Goal: Task Accomplishment & Management: Use online tool/utility

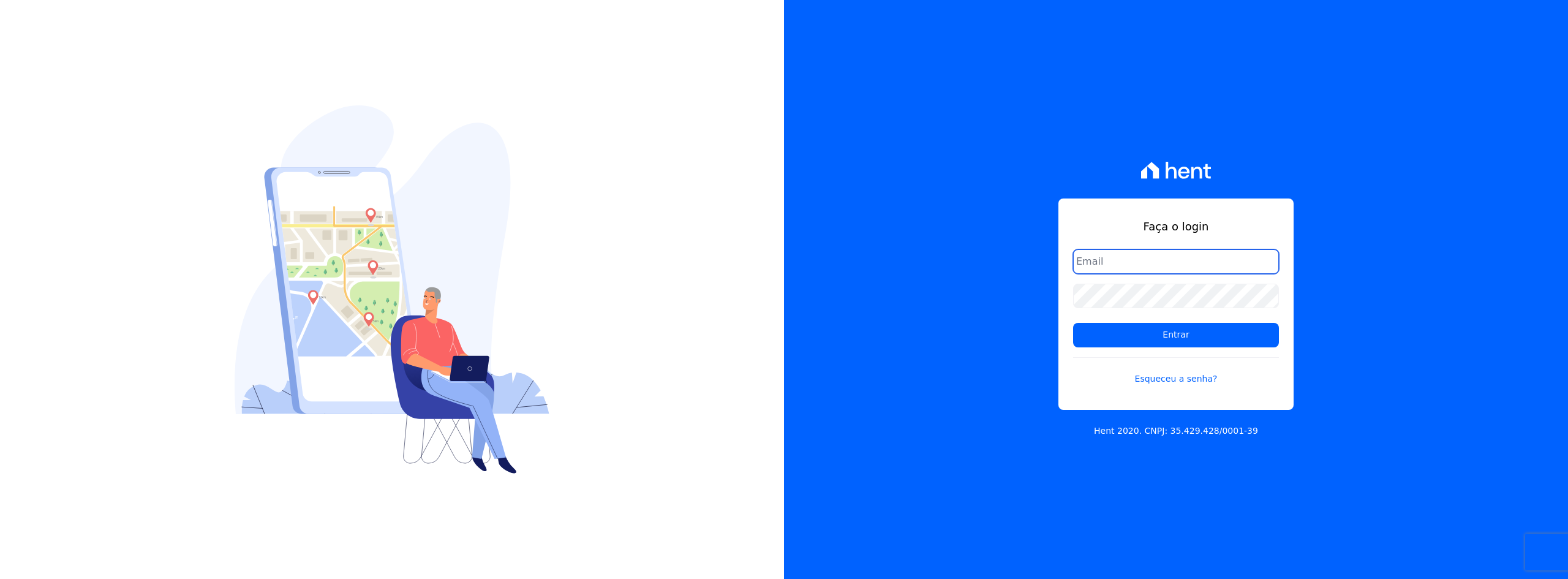
click at [1165, 262] on input "email" at bounding box center [1176, 261] width 206 height 24
type input "[PERSON_NAME][EMAIL_ADDRESS][PERSON_NAME][DOMAIN_NAME]"
click at [1073, 323] on input "Entrar" at bounding box center [1176, 335] width 206 height 24
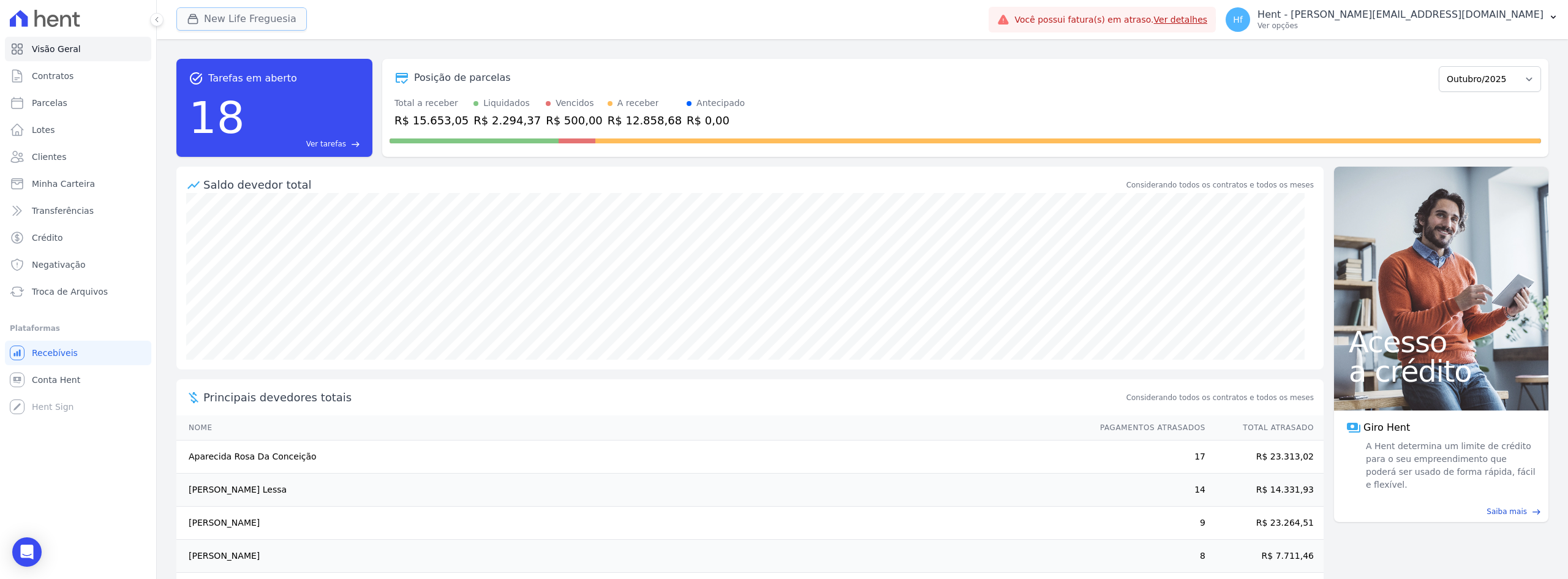
click at [219, 18] on button "New Life Freguesia" at bounding box center [242, 19] width 131 height 23
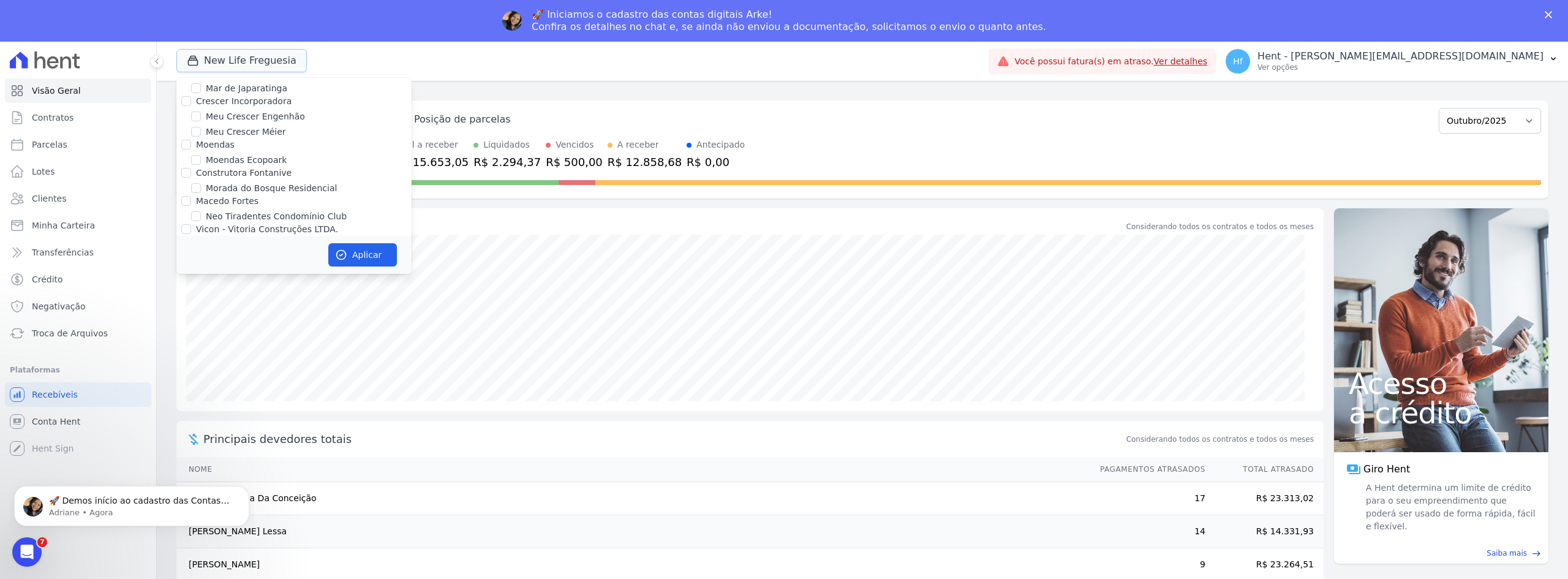
scroll to position [4044, 0]
click at [194, 258] on input "New Life Freguesia" at bounding box center [196, 263] width 10 height 10
checkbox input "false"
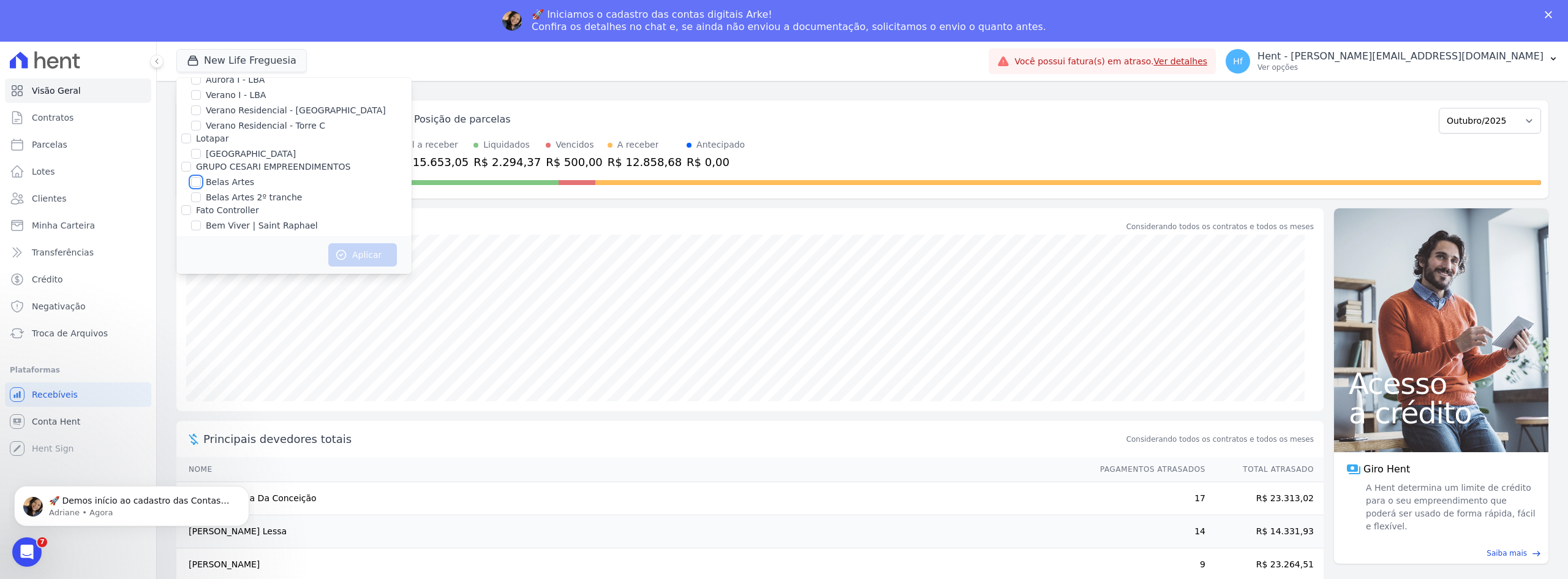
click at [198, 177] on input "Belas Artes" at bounding box center [196, 182] width 10 height 10
checkbox input "true"
click at [372, 261] on button "Aplicar" at bounding box center [363, 254] width 69 height 23
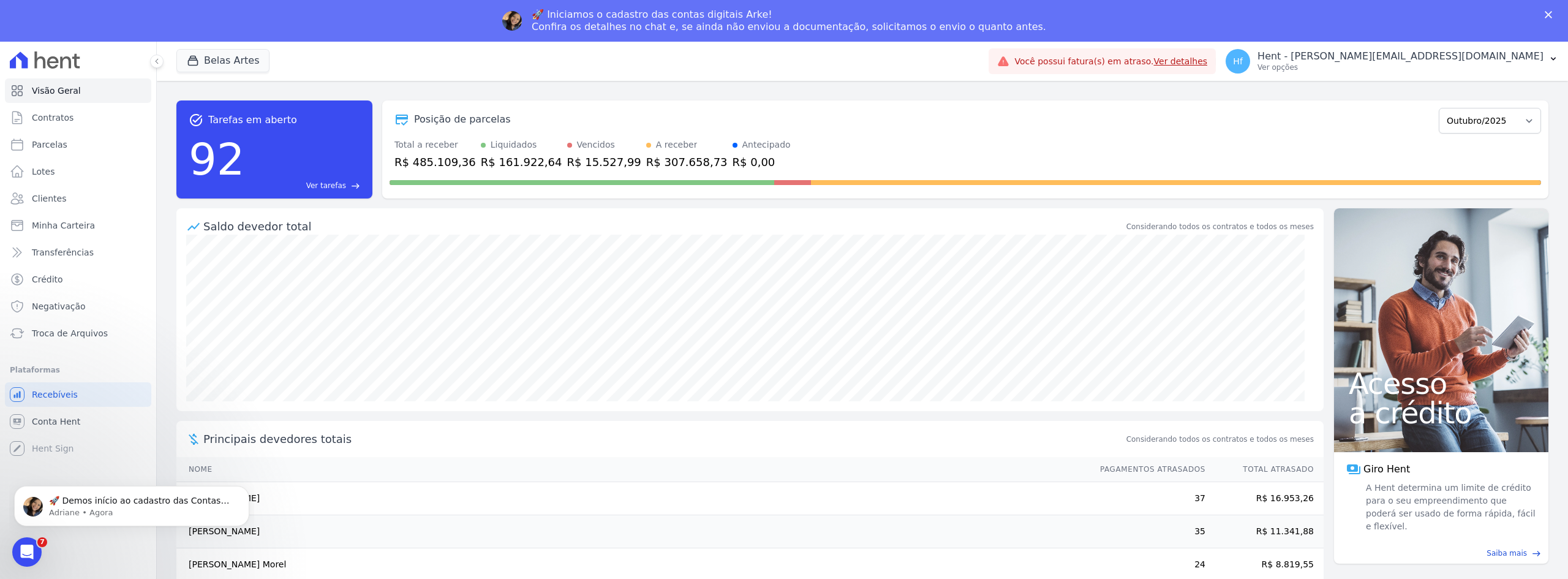
scroll to position [0, 0]
click at [1476, 61] on p "Hent - felipe.bonani@e-arke.com" at bounding box center [1401, 56] width 286 height 12
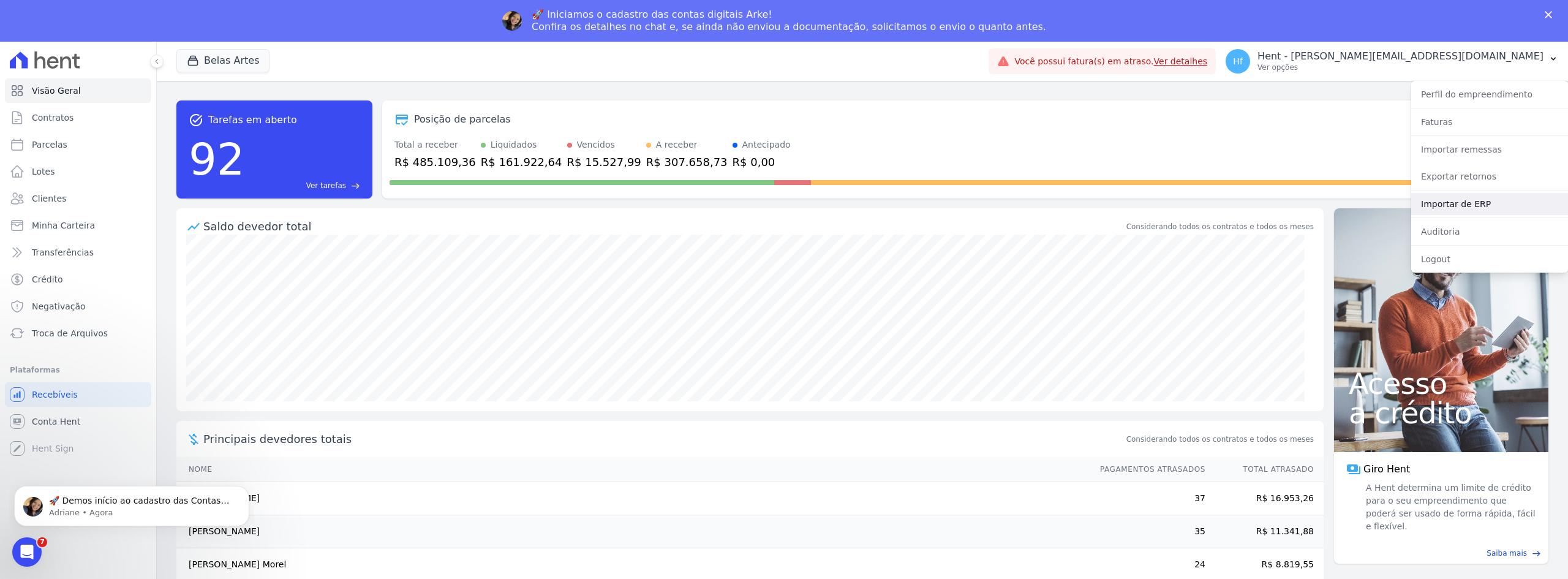
click at [1487, 200] on link "Importar de ERP" at bounding box center [1489, 204] width 157 height 22
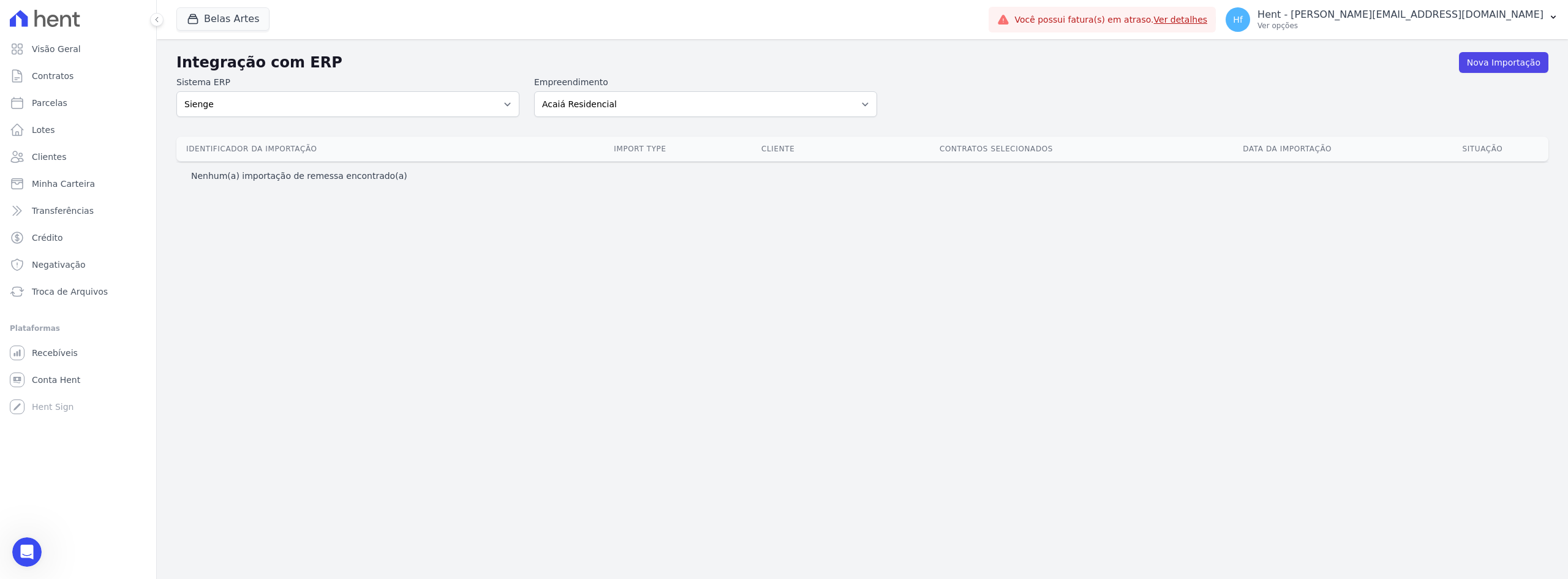
click at [468, 74] on h2 "Integração com ERP" at bounding box center [818, 62] width 1283 height 22
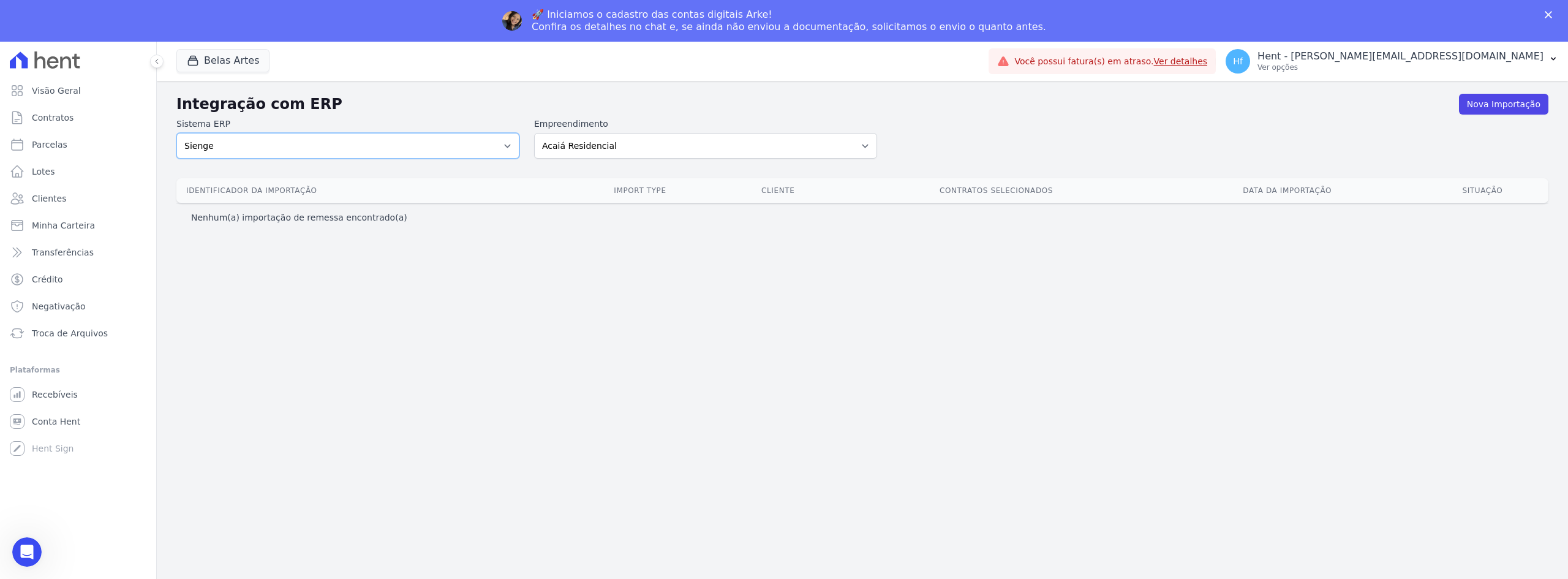
click at [475, 141] on select "Sienge CVCRM" at bounding box center [348, 146] width 343 height 26
select select "cvcrm"
click at [177, 133] on select "Sienge CVCRM" at bounding box center [348, 146] width 343 height 26
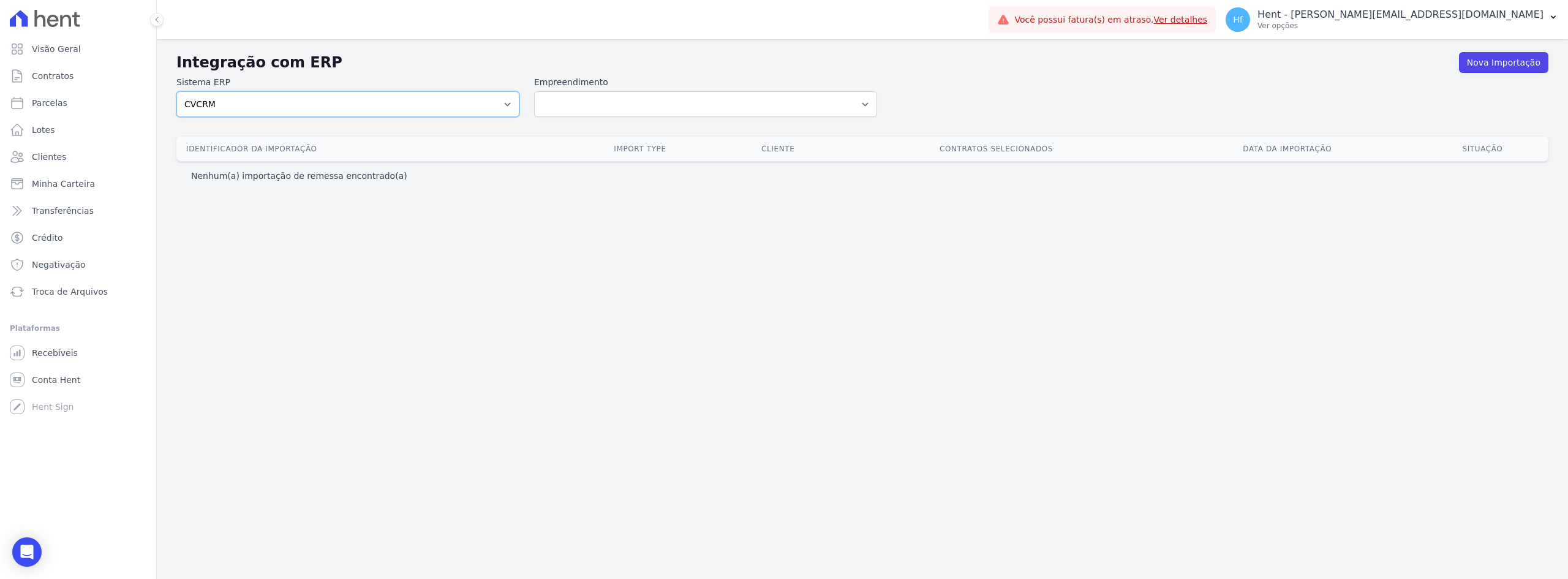
click at [496, 106] on div "Integração com ERP Nova Importação Sistema ERP Sienge CVCRM Empreendimento Empr…" at bounding box center [862, 119] width 1372 height 141
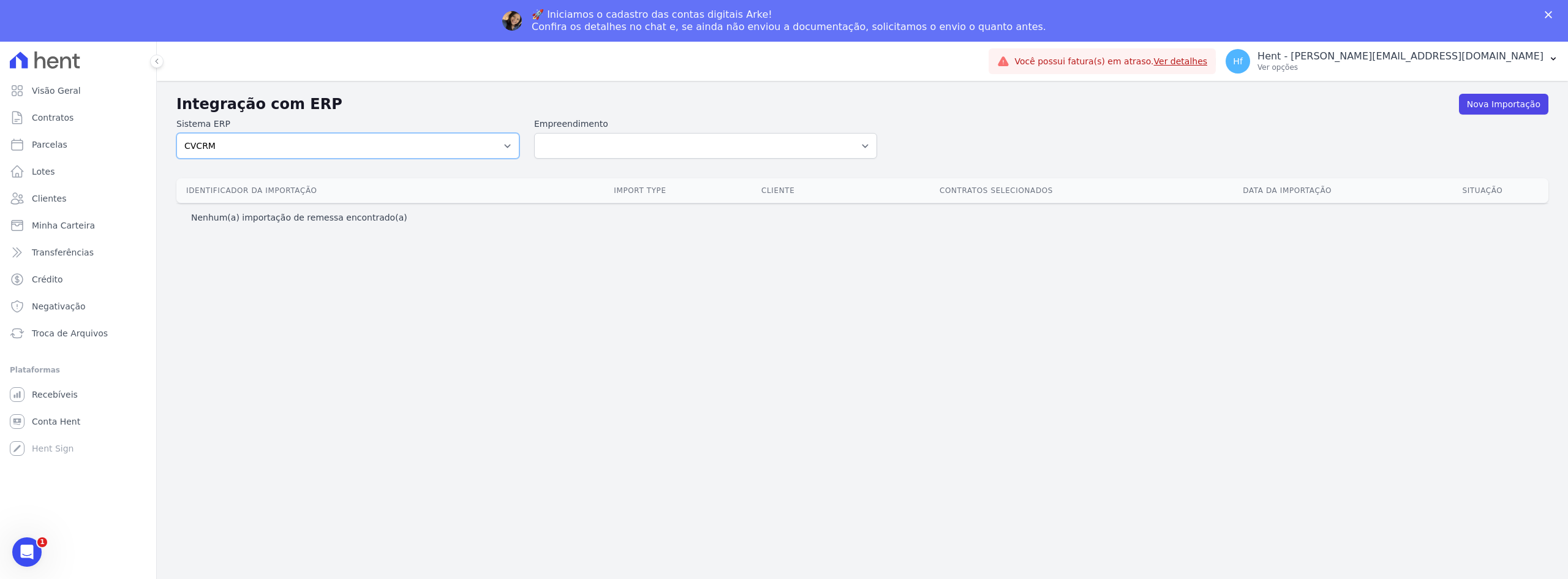
select select "sienge"
click at [177, 133] on select "Sienge CVCRM" at bounding box center [348, 146] width 343 height 26
click at [721, 147] on select "Acaiá Residencial Administrativo Agile Pavican São Lourenço SPE LTDA AJMC Empre…" at bounding box center [705, 146] width 343 height 26
click at [631, 119] on label "Empreendimento" at bounding box center [705, 124] width 343 height 13
click at [631, 133] on select "Acaiá Residencial Administrativo Agile Pavican São Lourenço SPE LTDA AJMC Empre…" at bounding box center [705, 146] width 343 height 26
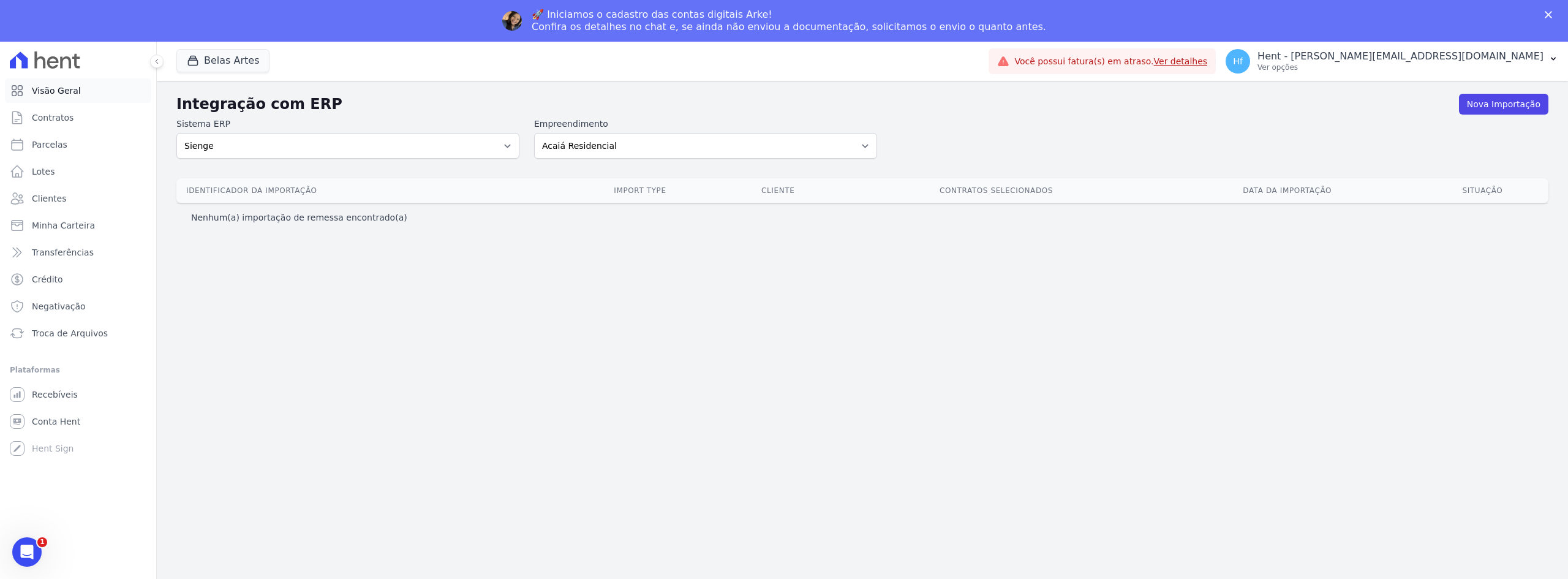
click at [85, 84] on link "Visão Geral" at bounding box center [78, 91] width 146 height 24
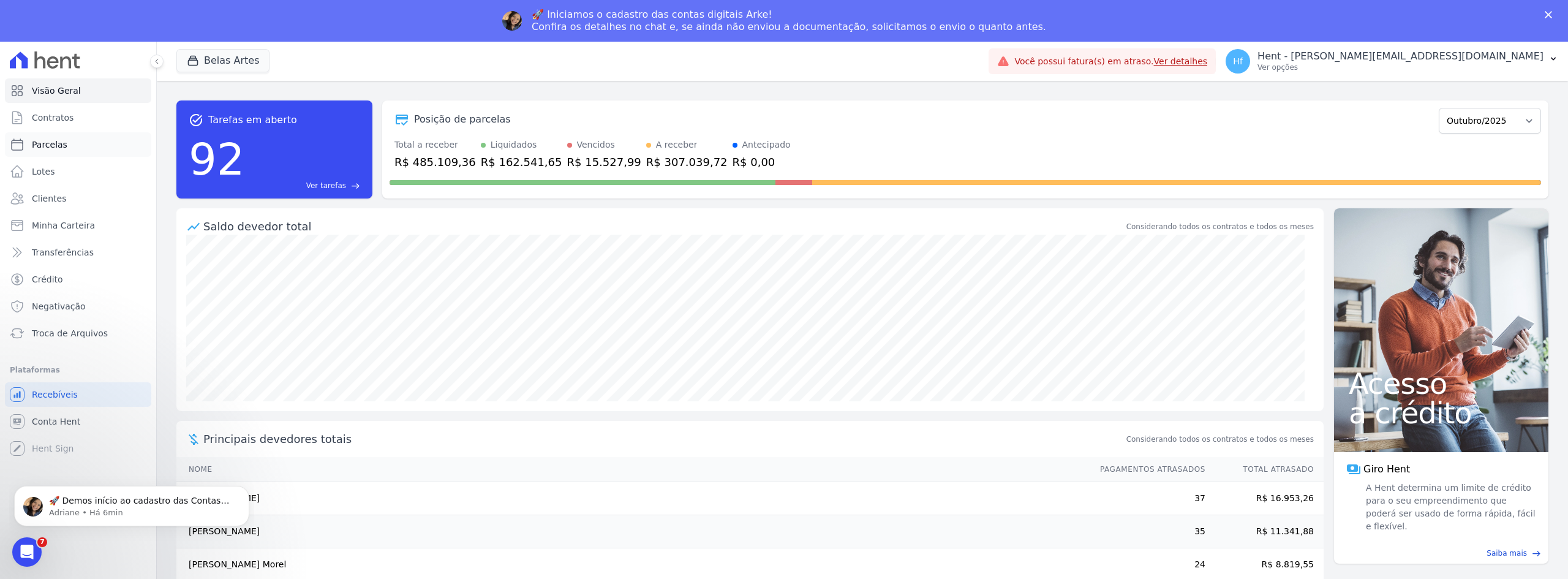
click at [82, 149] on link "Parcelas" at bounding box center [78, 144] width 146 height 24
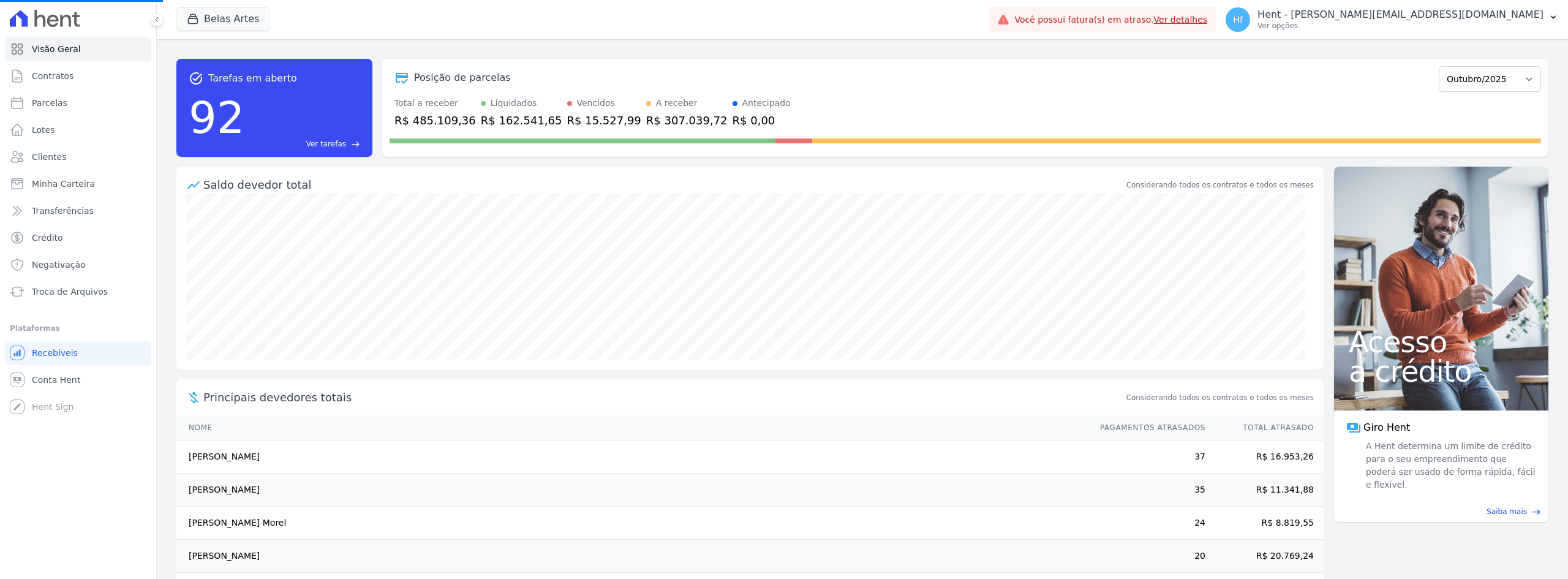
select select
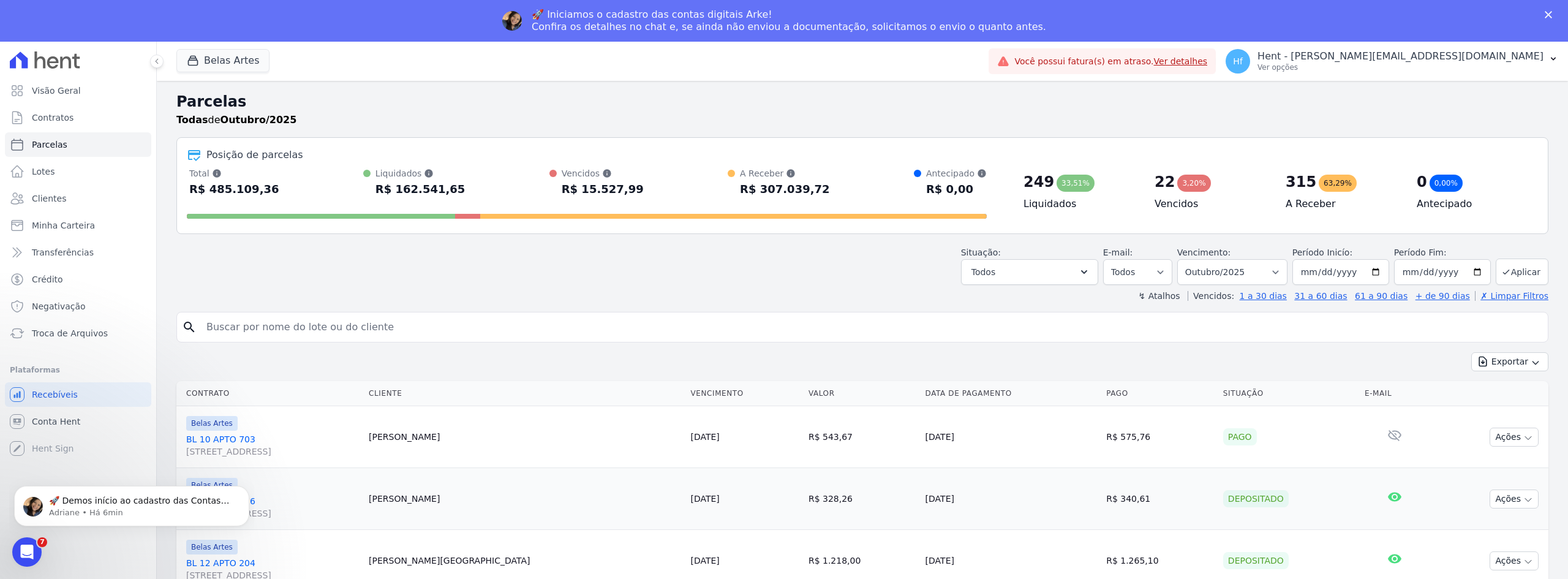
click at [220, 439] on link "BL 10 APTO 703 Rua 16, 1144, Fortaleza" at bounding box center [272, 445] width 173 height 24
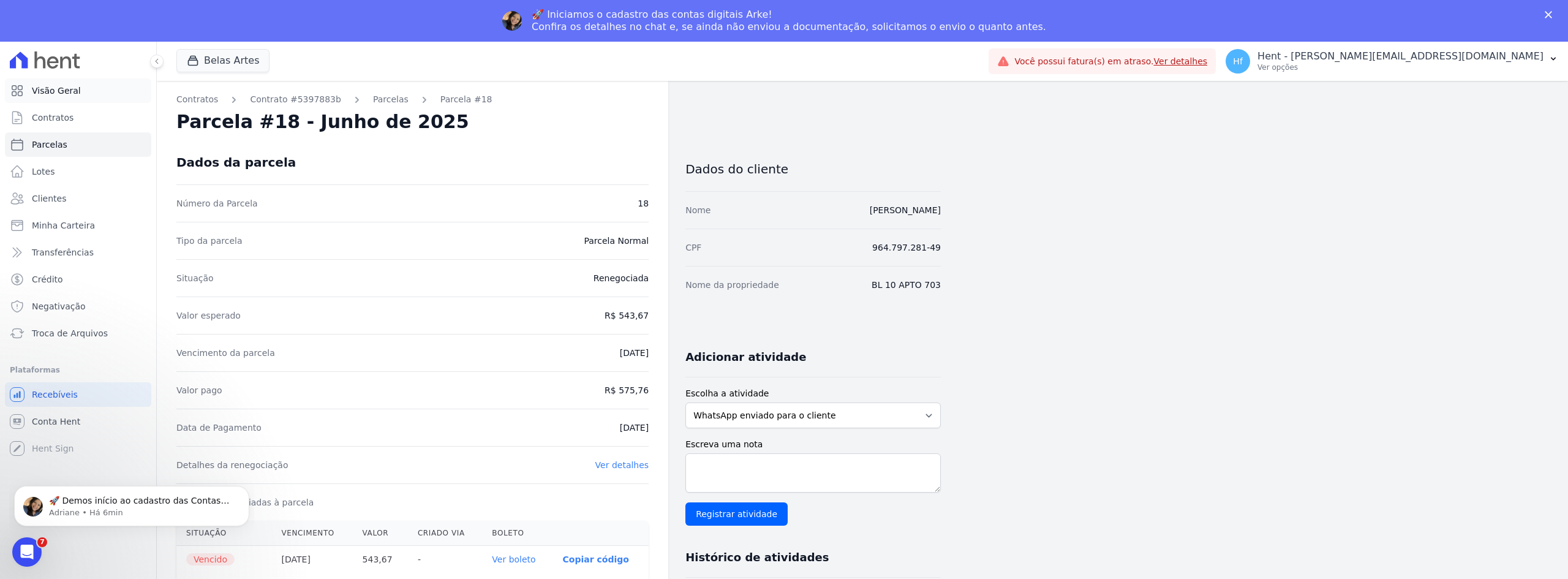
click at [56, 99] on link "Visão Geral" at bounding box center [78, 91] width 146 height 24
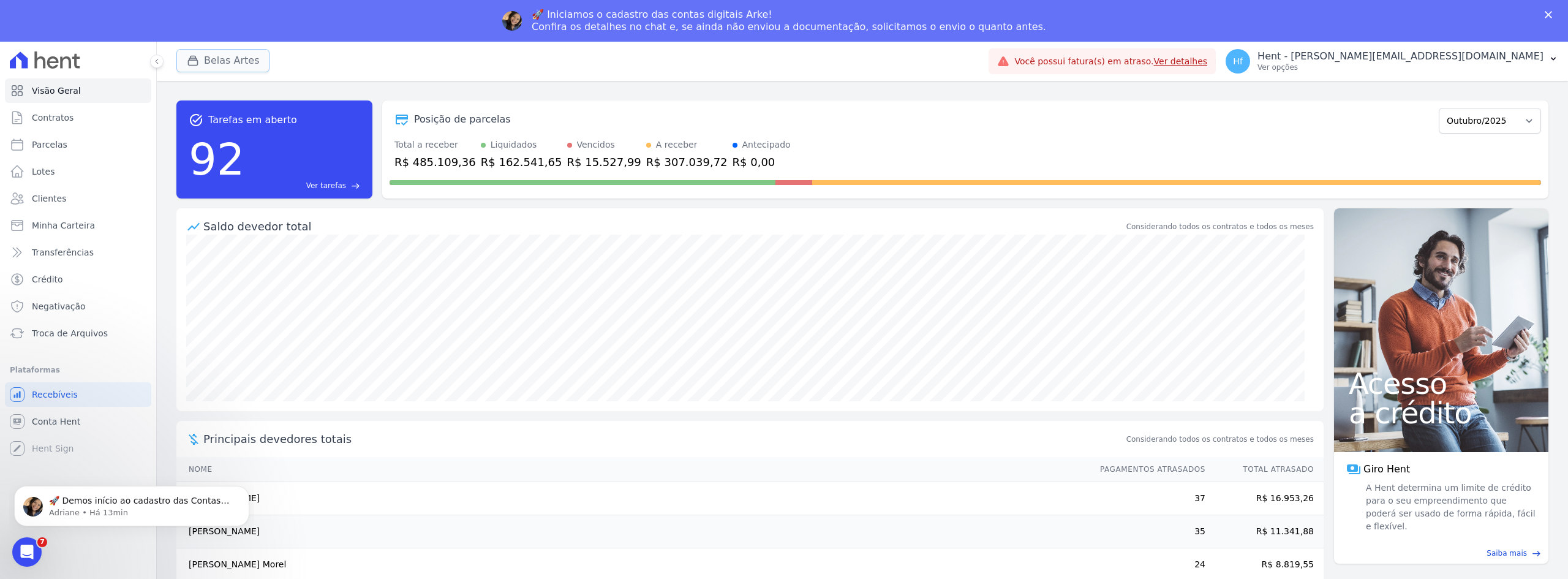
click at [237, 49] on button "Belas Artes" at bounding box center [223, 60] width 93 height 23
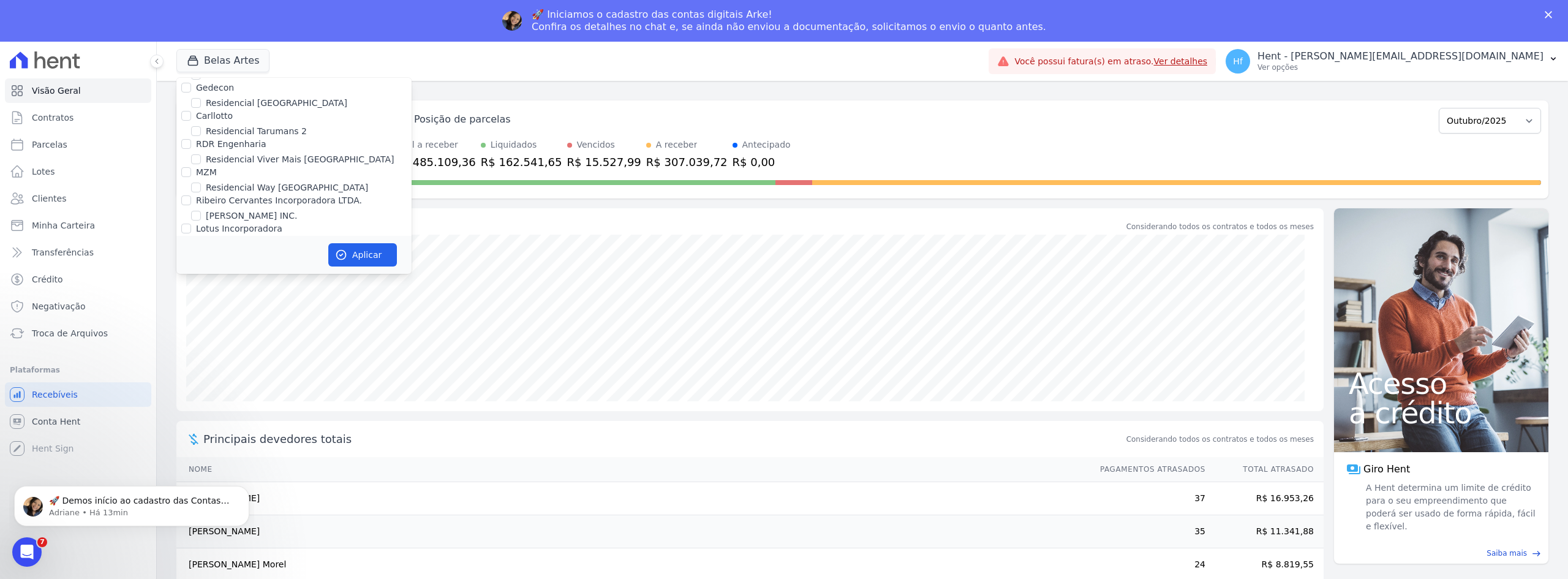
scroll to position [2372, 0]
click at [601, 82] on div "task_alt Tarefas em aberto 92 Ver tarefas east Posição de parcelas Setembro/202…" at bounding box center [862, 350] width 1411 height 540
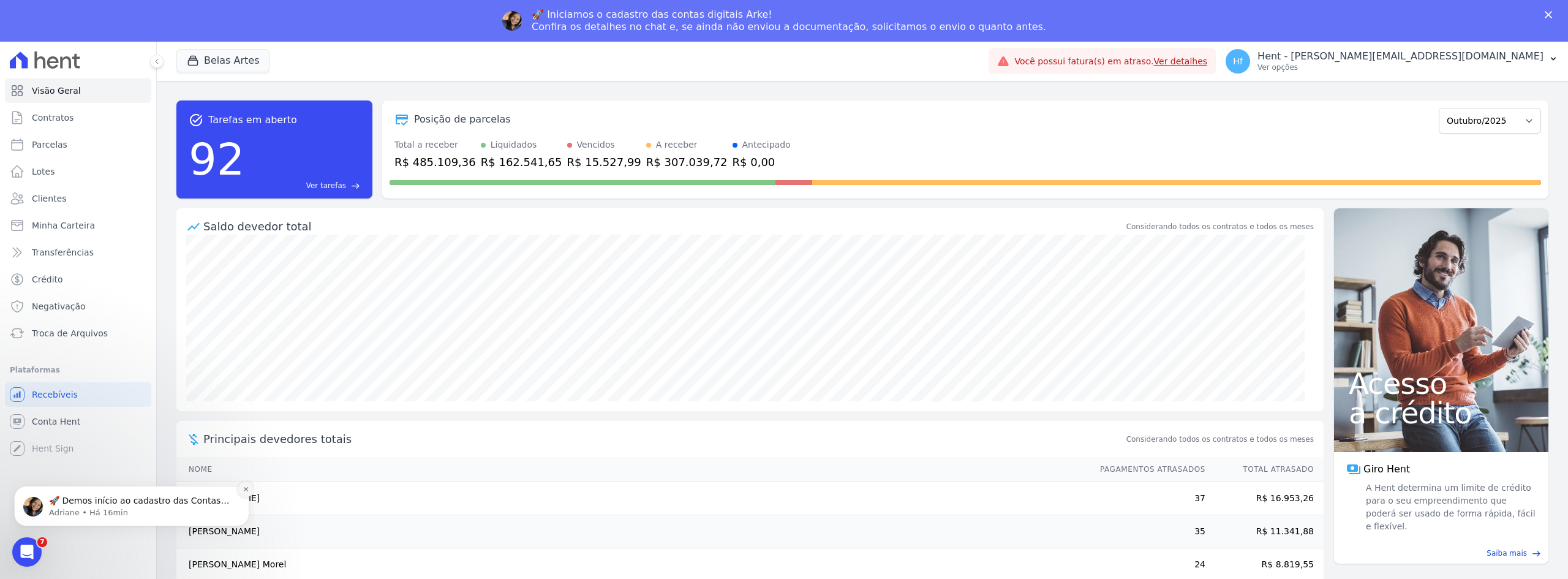
click at [243, 492] on icon "Dismiss notification" at bounding box center [245, 489] width 7 height 7
